Goal: Information Seeking & Learning: Learn about a topic

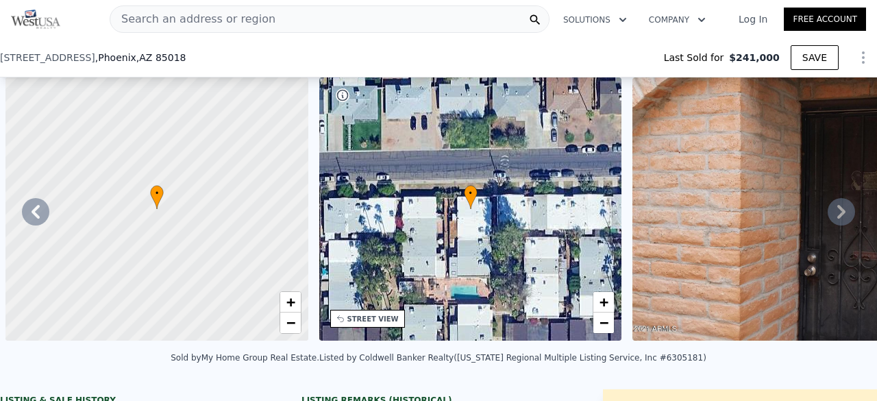
scroll to position [0, 1585]
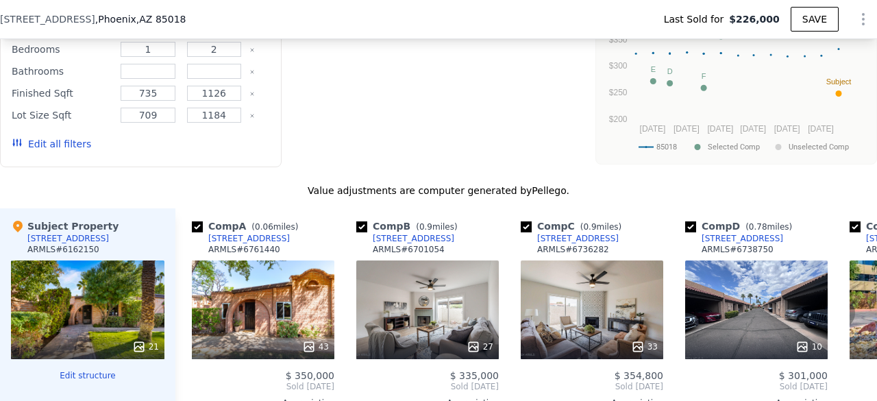
type input "$ 340,000"
type input "$ 80,717"
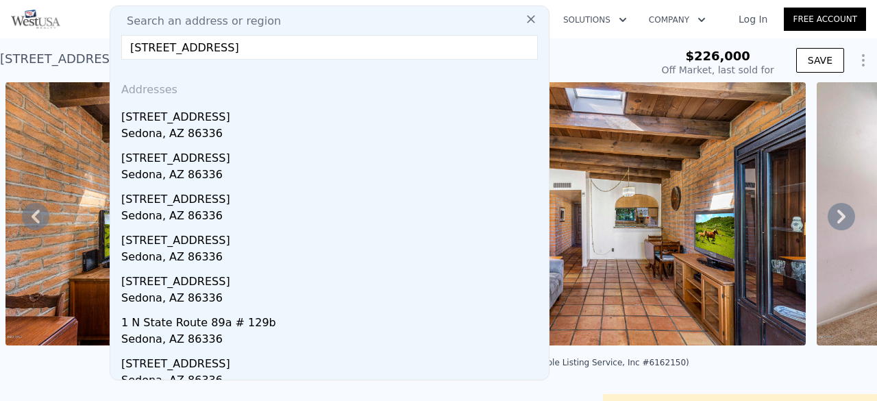
type input "[STREET_ADDRESS]"
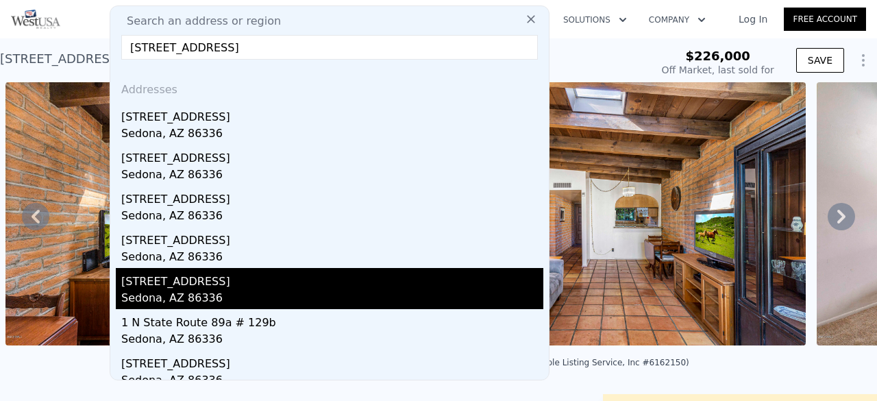
click at [390, 302] on div "Sedona, AZ 86336" at bounding box center [332, 299] width 422 height 19
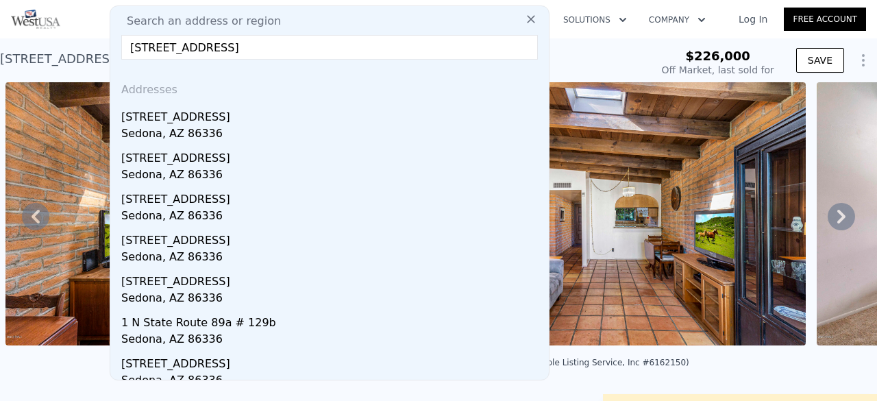
click at [273, 284] on img at bounding box center [202, 213] width 394 height 263
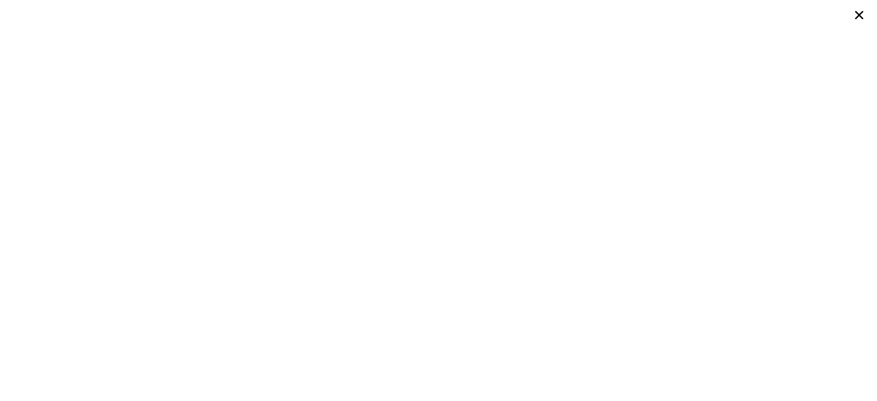
scroll to position [0, 79]
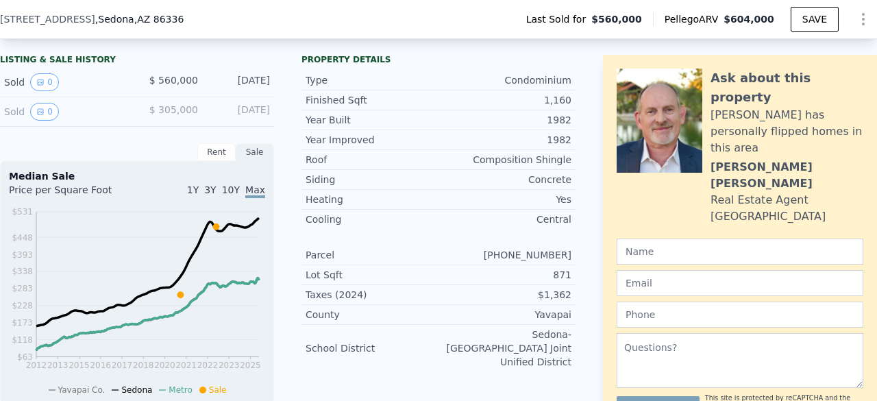
scroll to position [316, 0]
click at [205, 198] on div "1Y 3Y 10Y Max" at bounding box center [201, 194] width 128 height 22
click at [214, 195] on span "3Y" at bounding box center [210, 189] width 12 height 11
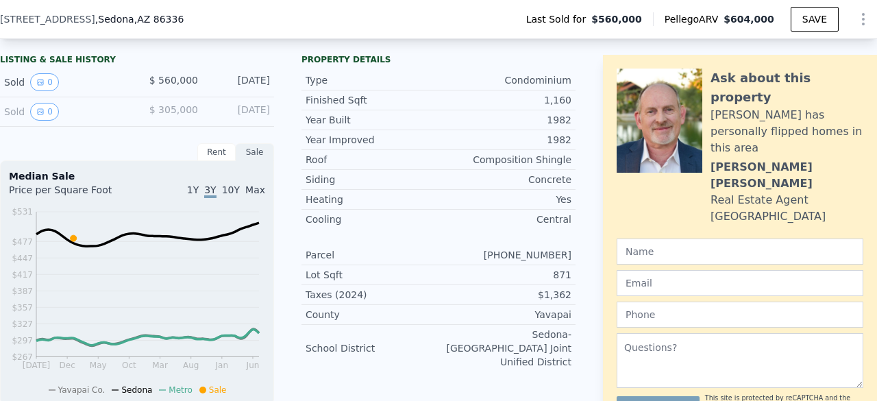
click at [214, 161] on div "Rent" at bounding box center [216, 152] width 38 height 18
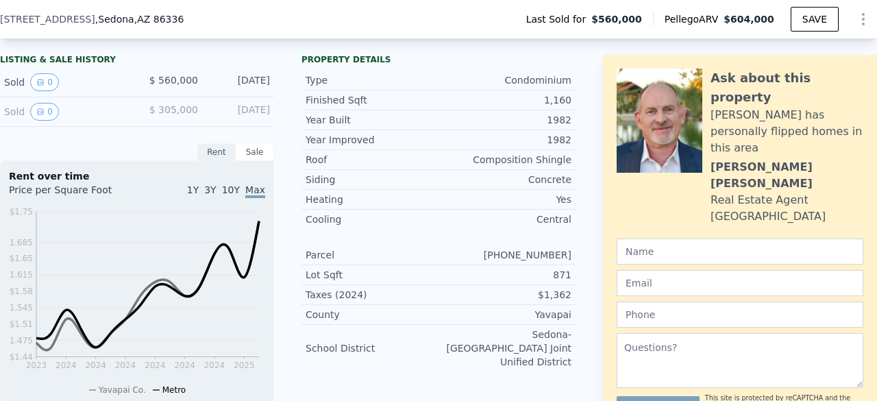
click at [220, 194] on div "1Y 3Y 10Y Max" at bounding box center [201, 194] width 128 height 22
click at [216, 195] on span "3Y" at bounding box center [210, 189] width 12 height 11
click at [242, 155] on div "Sale" at bounding box center [255, 152] width 38 height 18
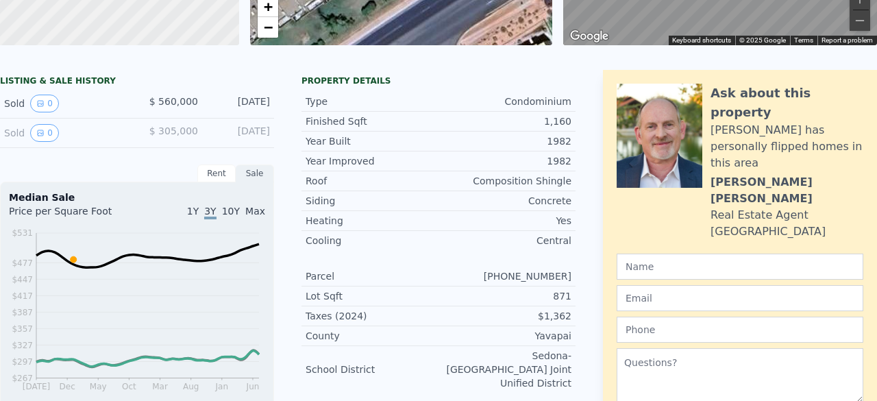
scroll to position [0, 0]
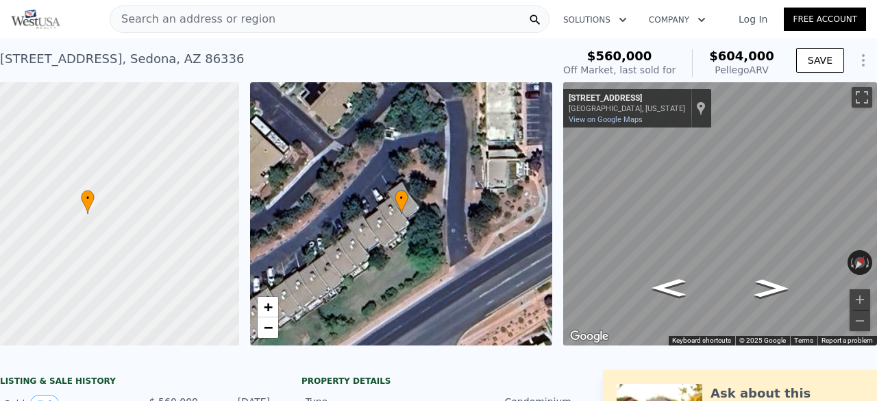
click at [214, 31] on div "Search an address or region" at bounding box center [192, 19] width 165 height 26
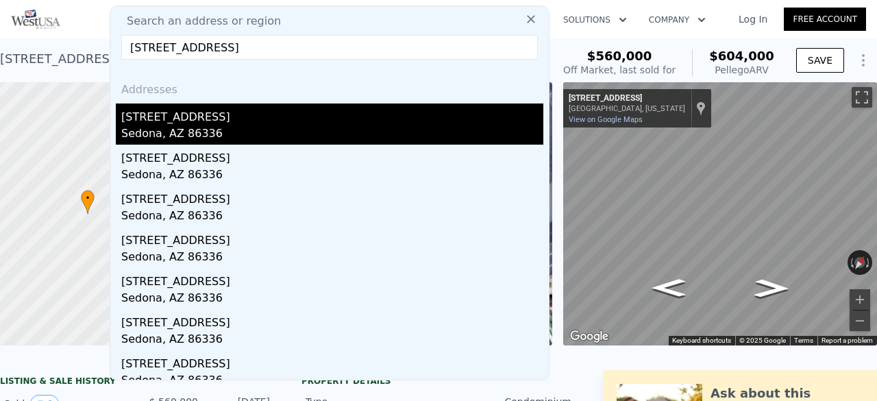
type input "3340 W State Route 89a APT 9, Sedona, AZ 86336"
click at [288, 123] on div "[STREET_ADDRESS]" at bounding box center [332, 114] width 422 height 22
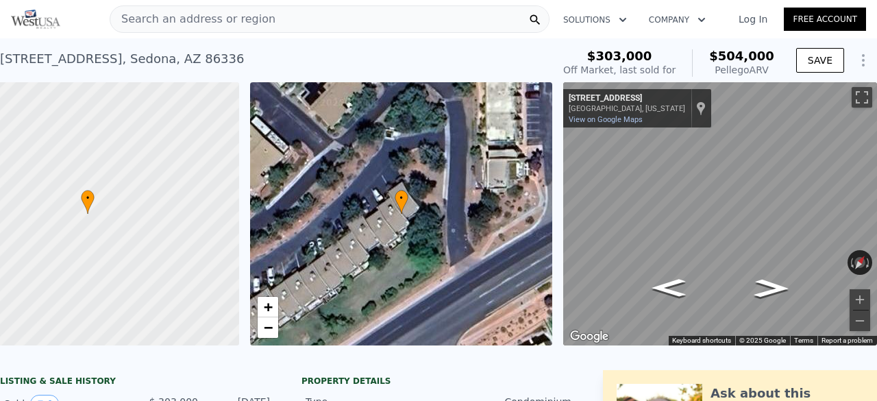
click at [320, 27] on div "Search an address or region" at bounding box center [330, 18] width 440 height 27
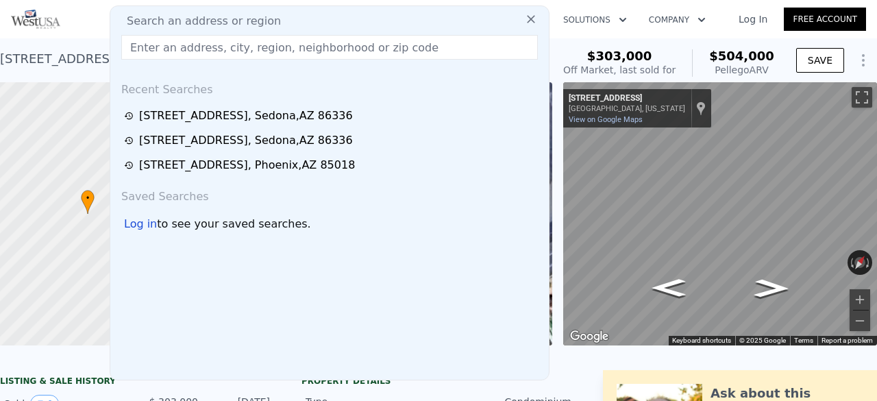
type input "3340 W State Route 89a APT 9, Sedona, AZ 86336"
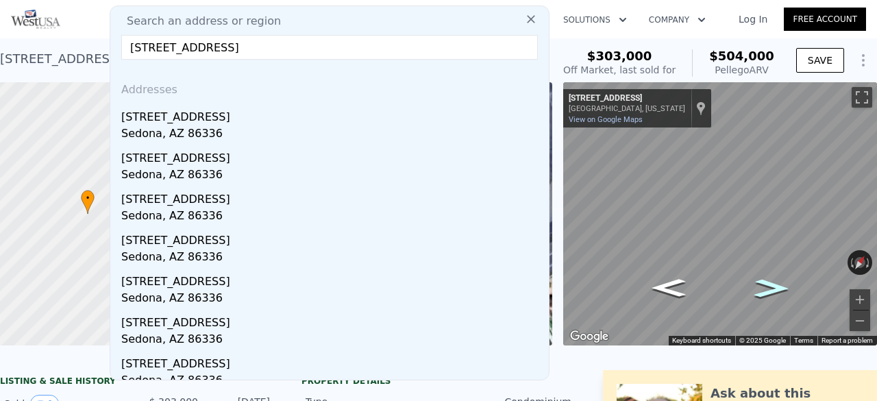
click at [761, 288] on icon "Go Northeast, W State Rte 89A" at bounding box center [771, 288] width 64 height 27
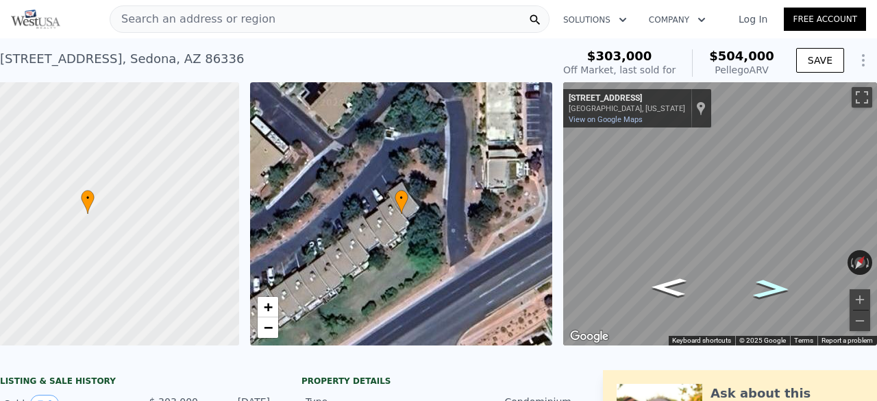
click at [761, 288] on icon "Go Northeast, W State Rte 89A" at bounding box center [771, 288] width 67 height 27
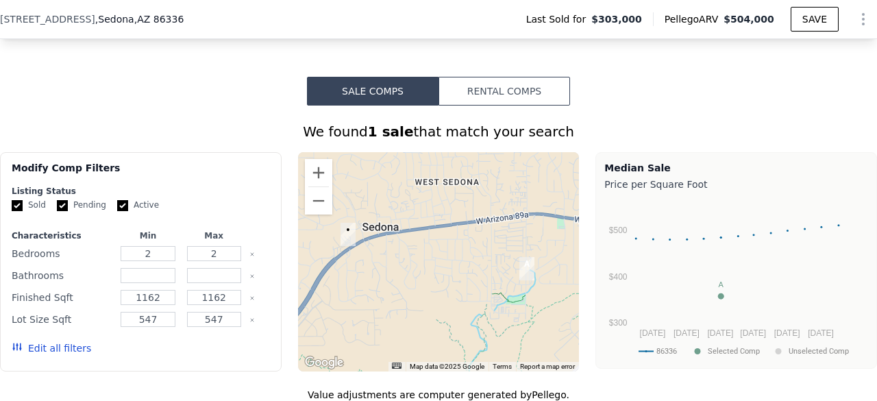
scroll to position [1059, 0]
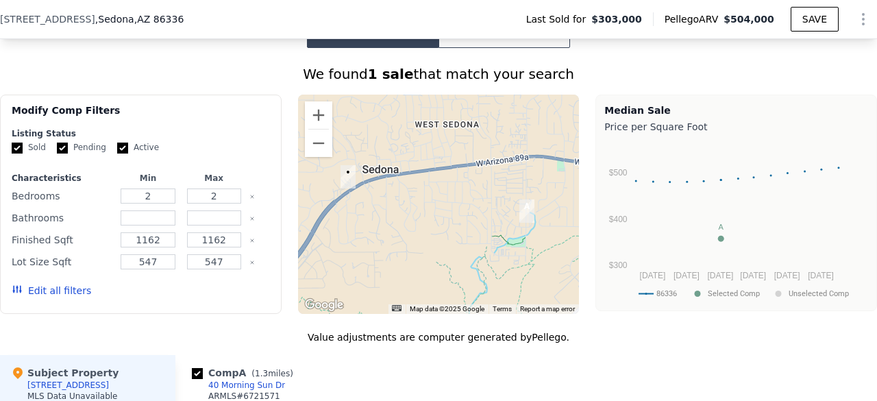
click at [68, 297] on button "Edit all filters" at bounding box center [51, 290] width 79 height 14
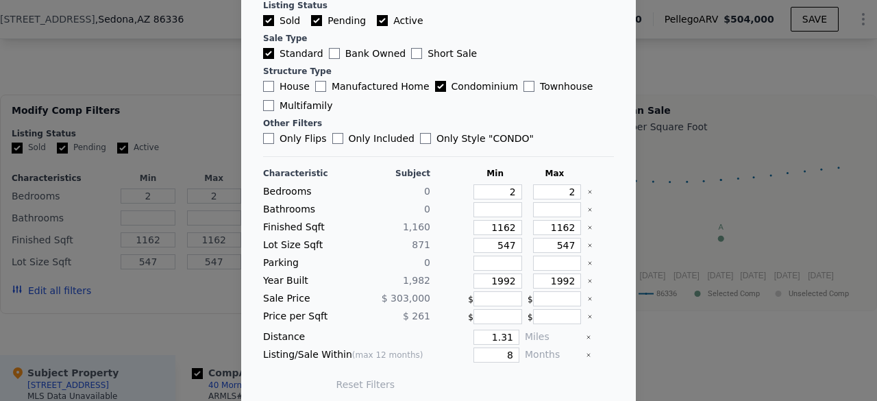
scroll to position [87, 0]
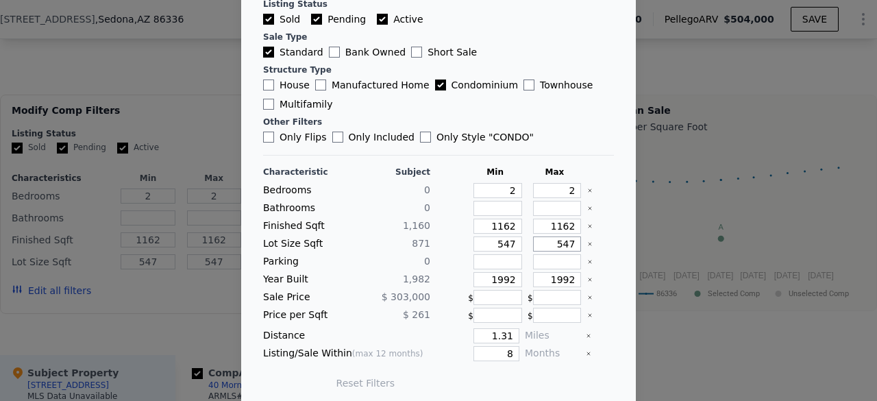
drag, startPoint x: 540, startPoint y: 240, endPoint x: 646, endPoint y: 229, distance: 107.3
click at [646, 229] on div "​ Advanced Search Filters Comparables search includes all MLS-listed standard s…" at bounding box center [438, 161] width 877 height 497
type input "10"
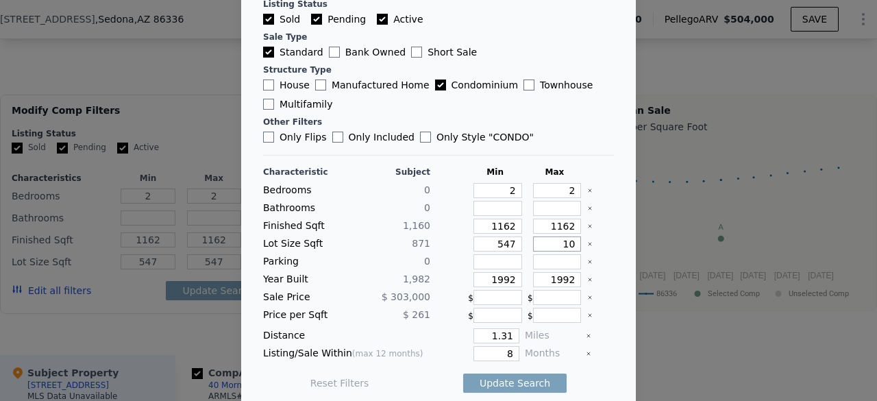
type input "10"
type input "100"
type input "1000"
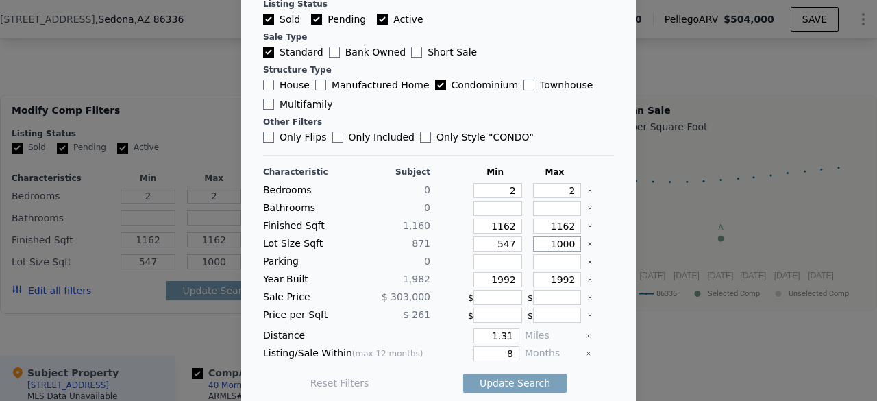
type input "1000"
click at [499, 272] on input "1992" at bounding box center [497, 279] width 49 height 15
click at [502, 277] on input "1982" at bounding box center [497, 279] width 49 height 15
type input "1980"
click at [559, 276] on input "1992" at bounding box center [557, 279] width 49 height 15
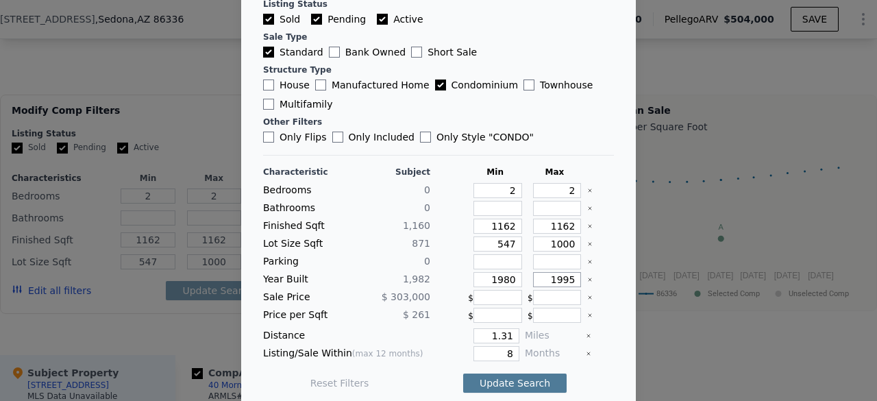
type input "1995"
click at [477, 373] on button "Update Search" at bounding box center [514, 382] width 103 height 19
checkbox input "false"
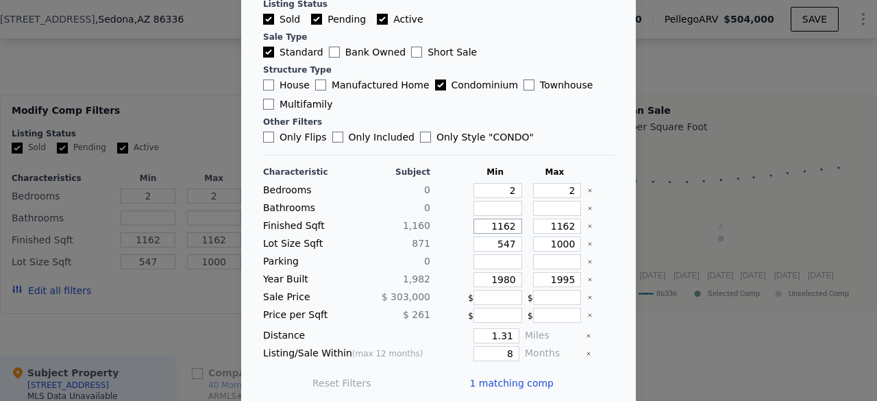
click at [502, 227] on input "1162" at bounding box center [497, 225] width 49 height 15
type input "116"
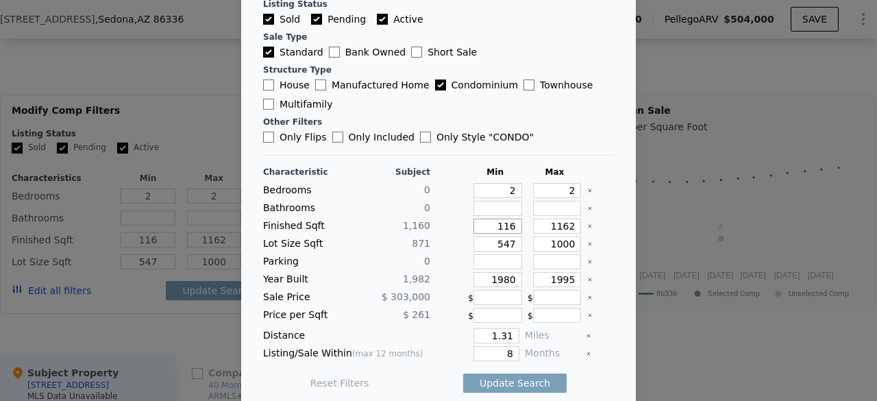
type input "11"
type input "1"
type input "11"
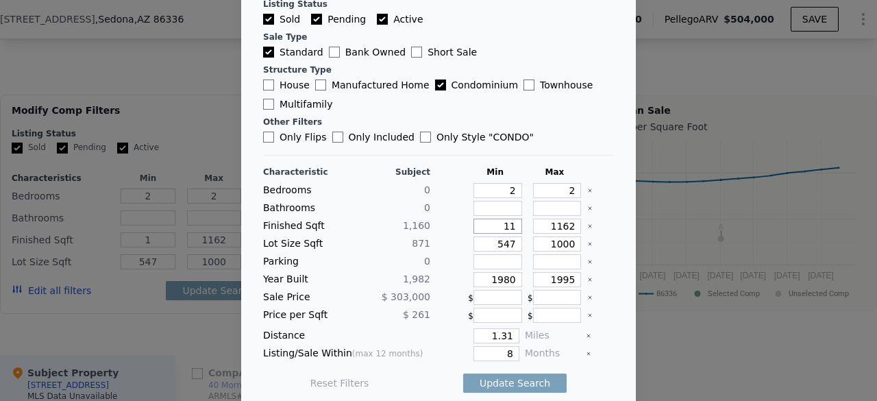
type input "11"
type input "110"
type input "1100"
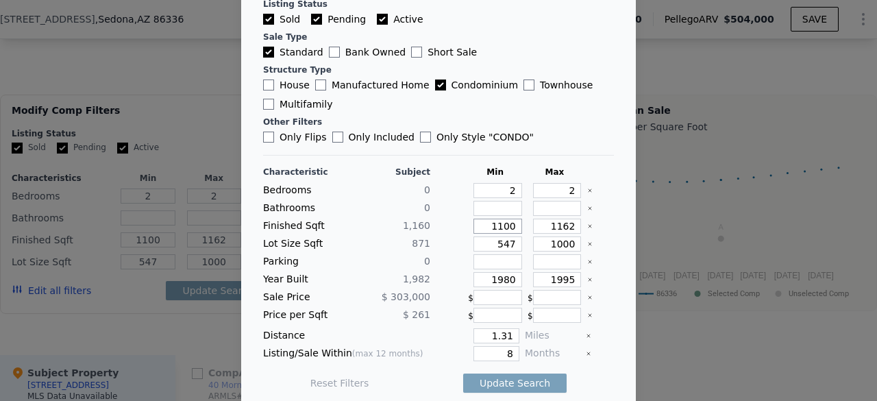
type input "1100"
click at [557, 225] on input "1162" at bounding box center [557, 225] width 49 height 15
type input "116"
type input "11"
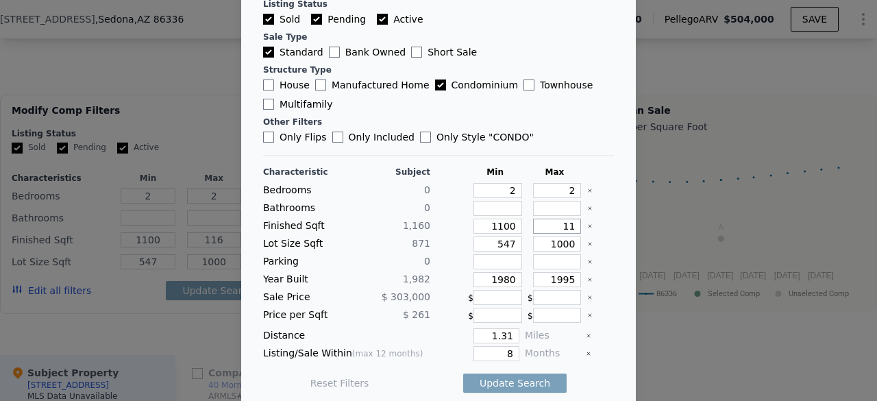
type input "11"
type input "1"
type input "12"
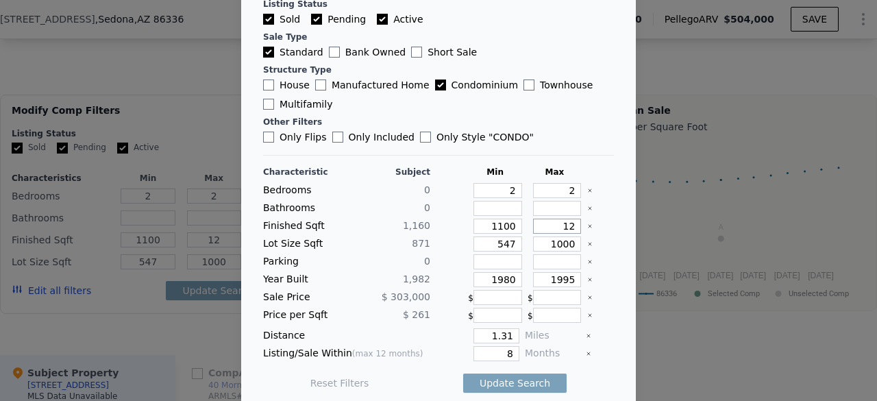
type input "125"
type input "1250"
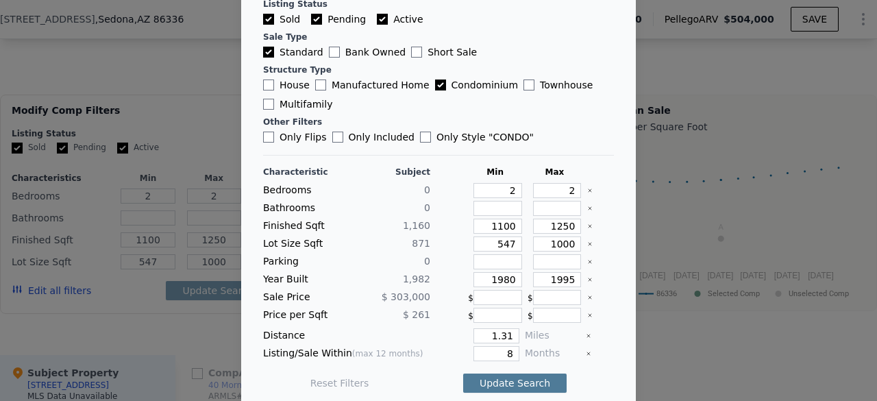
click at [522, 374] on button "Update Search" at bounding box center [514, 382] width 103 height 19
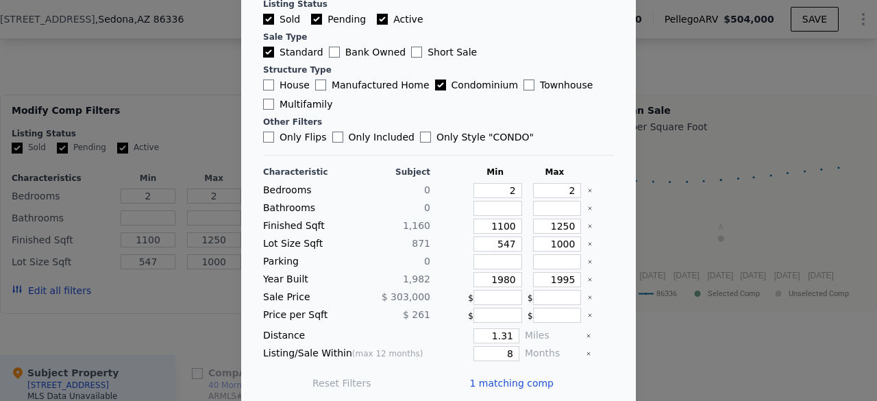
scroll to position [91, 0]
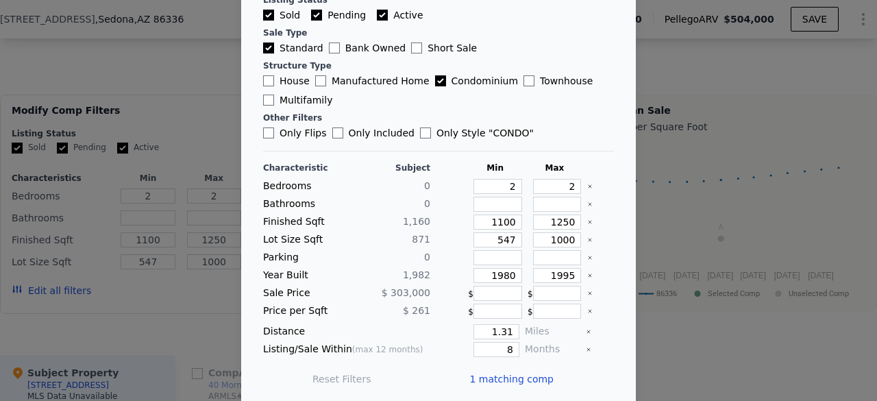
click at [686, 261] on div at bounding box center [438, 200] width 877 height 401
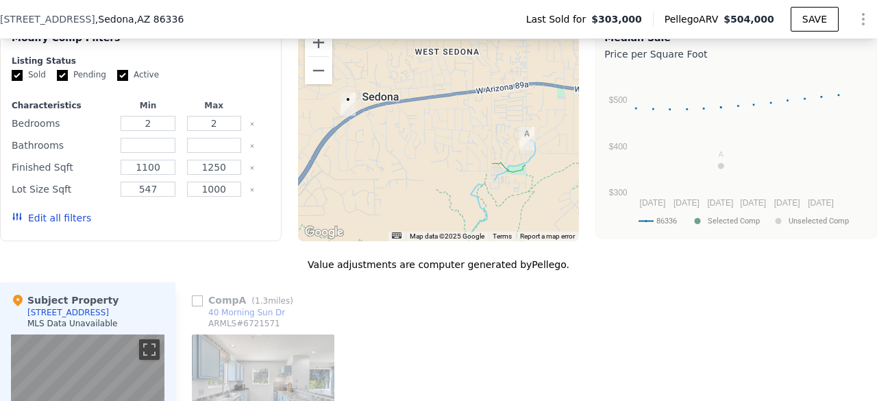
scroll to position [1131, 0]
click at [53, 236] on div "Edit all filters" at bounding box center [51, 218] width 79 height 38
click at [62, 225] on button "Edit all filters" at bounding box center [51, 218] width 79 height 14
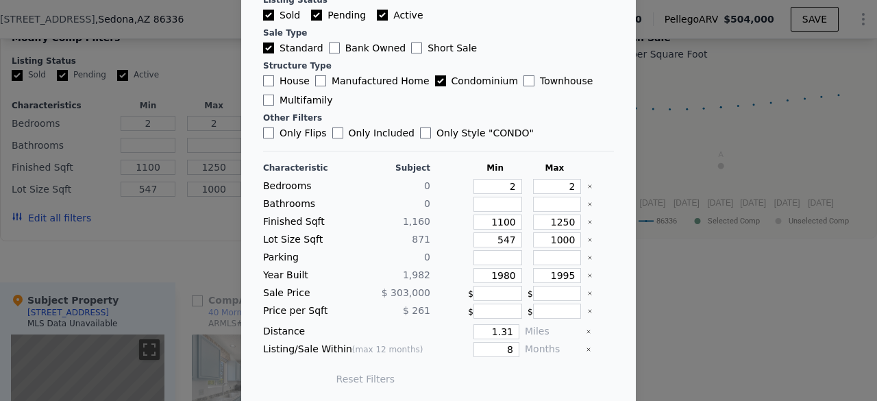
scroll to position [90, 0]
drag, startPoint x: 488, startPoint y: 343, endPoint x: 527, endPoint y: 337, distance: 40.2
click at [527, 342] on div "Listing/Sale Within (max 12 months) 8 Months" at bounding box center [438, 349] width 351 height 15
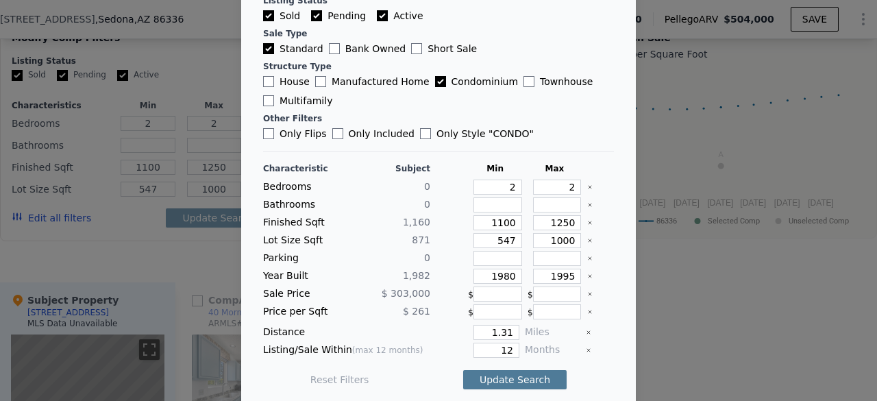
click at [501, 370] on button "Update Search" at bounding box center [514, 379] width 103 height 19
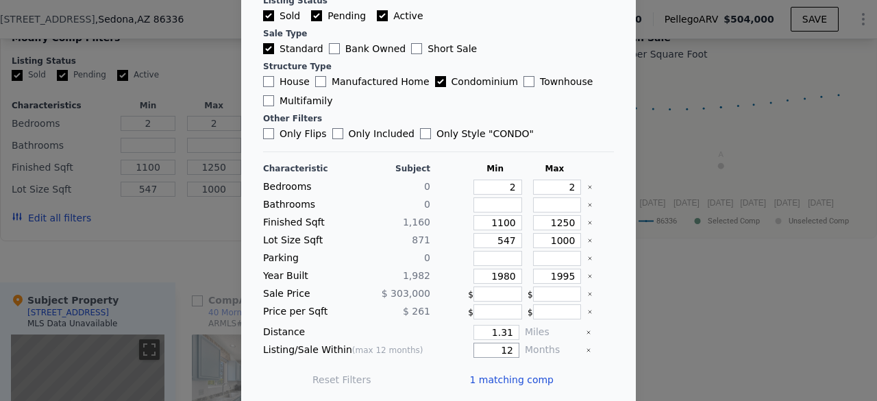
drag, startPoint x: 482, startPoint y: 344, endPoint x: 593, endPoint y: 339, distance: 111.0
click at [593, 342] on div "Listing/Sale Within (max 12 months) 12 Months" at bounding box center [438, 349] width 351 height 15
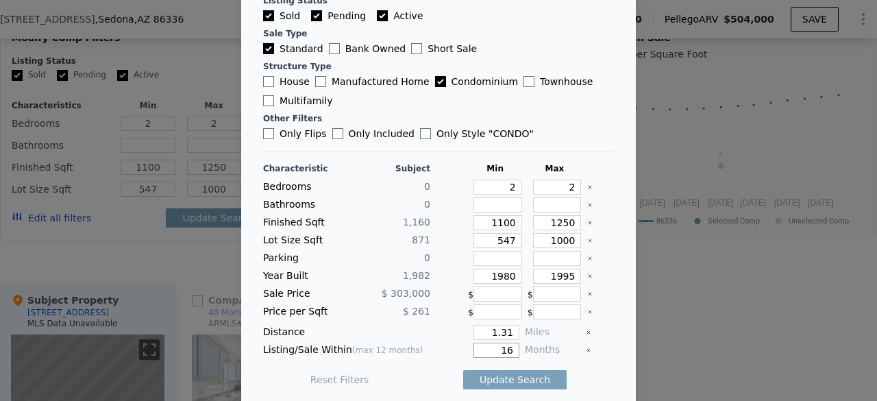
type input "12"
click at [519, 372] on button "Update Search" at bounding box center [514, 379] width 103 height 19
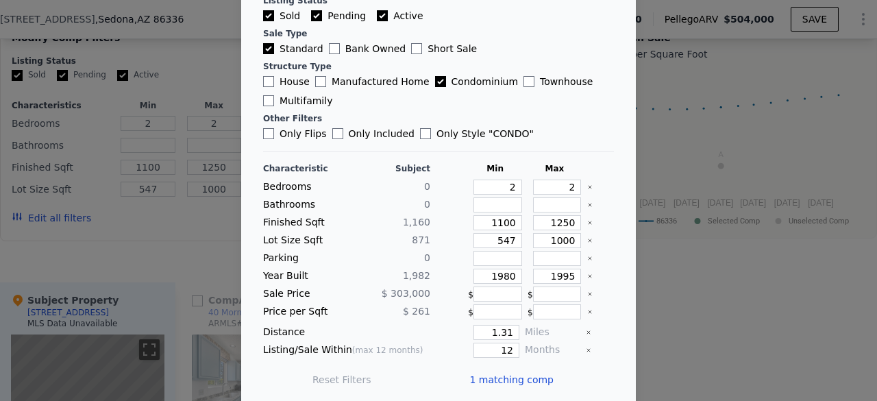
click at [668, 338] on div at bounding box center [438, 200] width 877 height 401
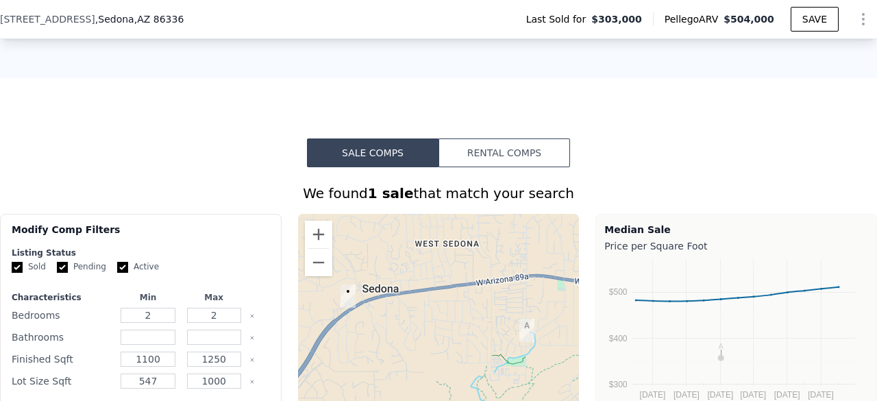
scroll to position [934, 0]
